Goal: Transaction & Acquisition: Purchase product/service

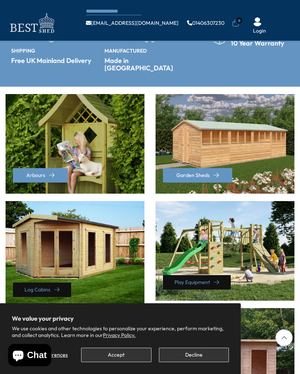
scroll to position [155, 0]
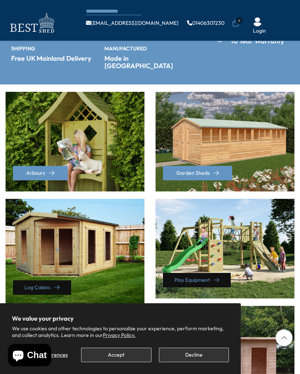
click at [198, 362] on button "Decline" at bounding box center [194, 355] width 70 height 14
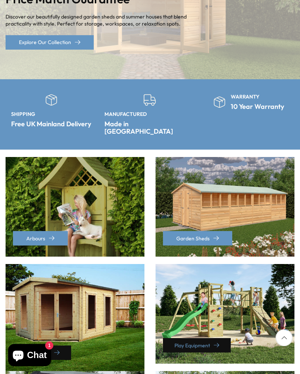
scroll to position [132, 0]
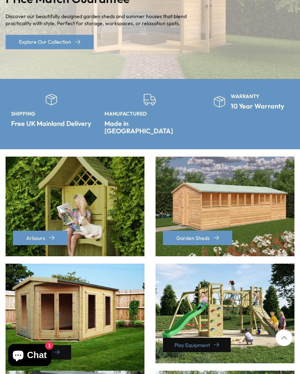
click at [236, 213] on div "Garden Sheds" at bounding box center [224, 207] width 139 height 100
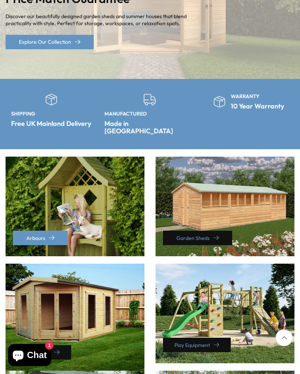
click at [230, 231] on link "Garden Sheds" at bounding box center [197, 238] width 69 height 14
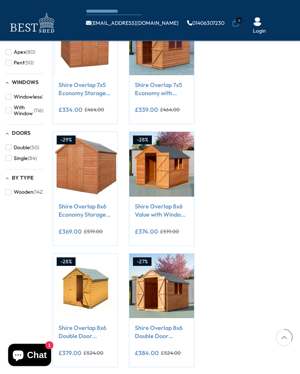
scroll to position [245, 0]
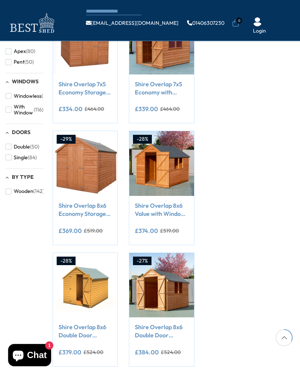
click at [170, 184] on button "Add to Cart" at bounding box center [162, 181] width 50 height 14
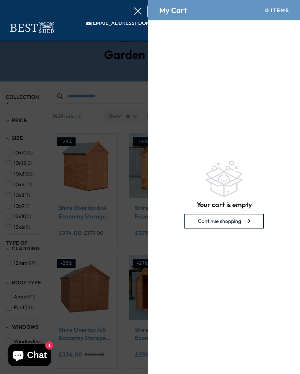
click at [174, 0] on html "We now accept Klarna! We now accept Klarna! We now accept Klarna! We now accept…" at bounding box center [150, 0] width 300 height 0
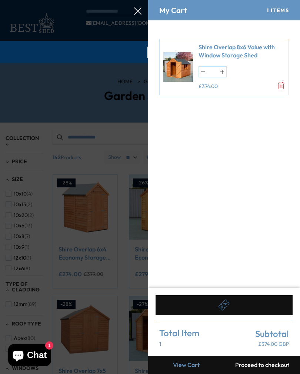
click at [284, 82] on icon "Remove Shire Overlap 8x6 Value with Window Storage Shed" at bounding box center [280, 85] width 7 height 7
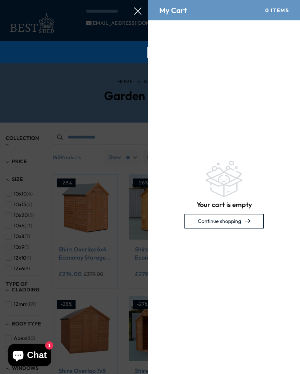
click at [285, 84] on div "Your cart is empty Continue shopping" at bounding box center [224, 194] width 152 height 348
